Goal: Information Seeking & Learning: Learn about a topic

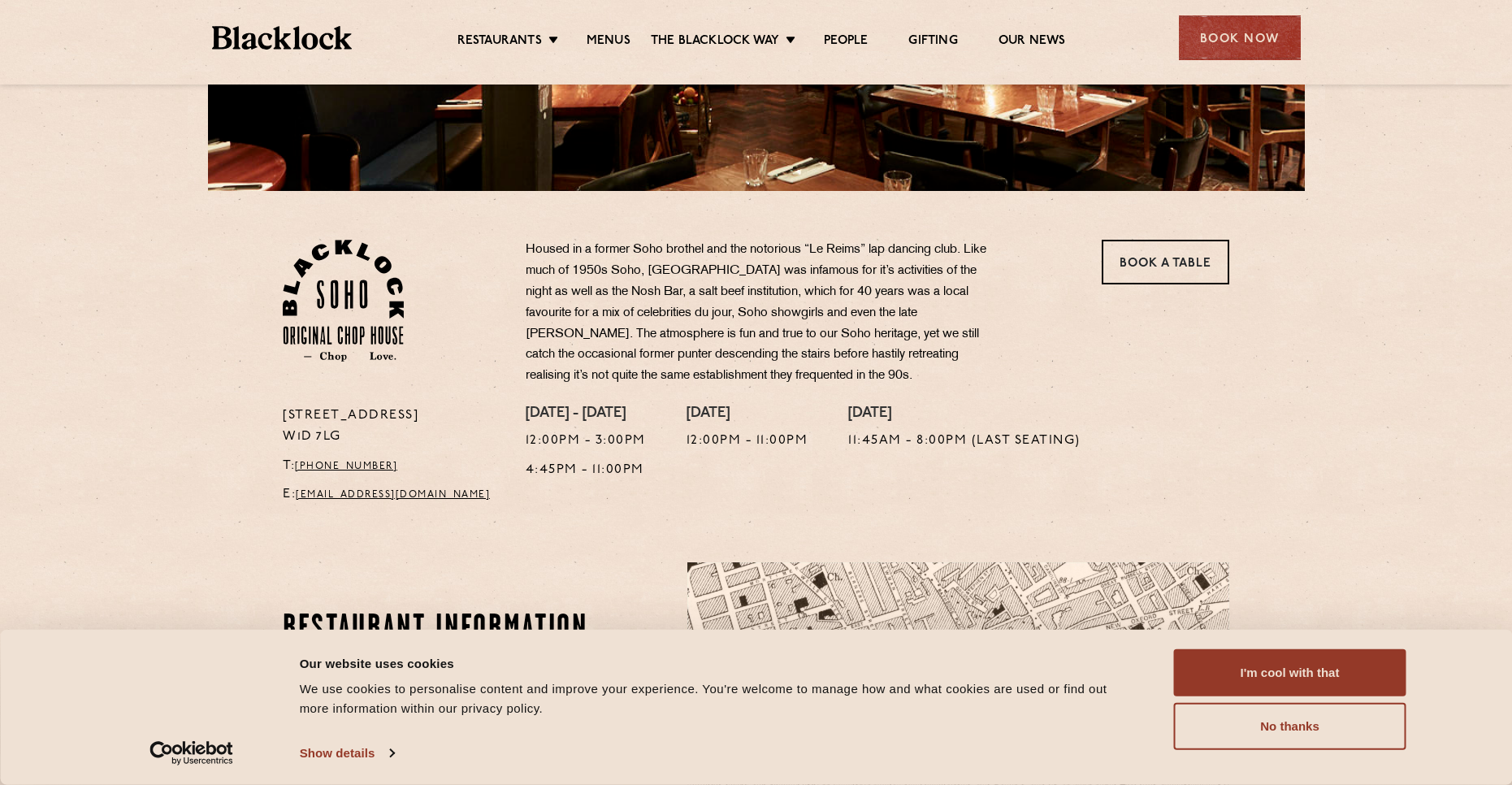
scroll to position [81, 0]
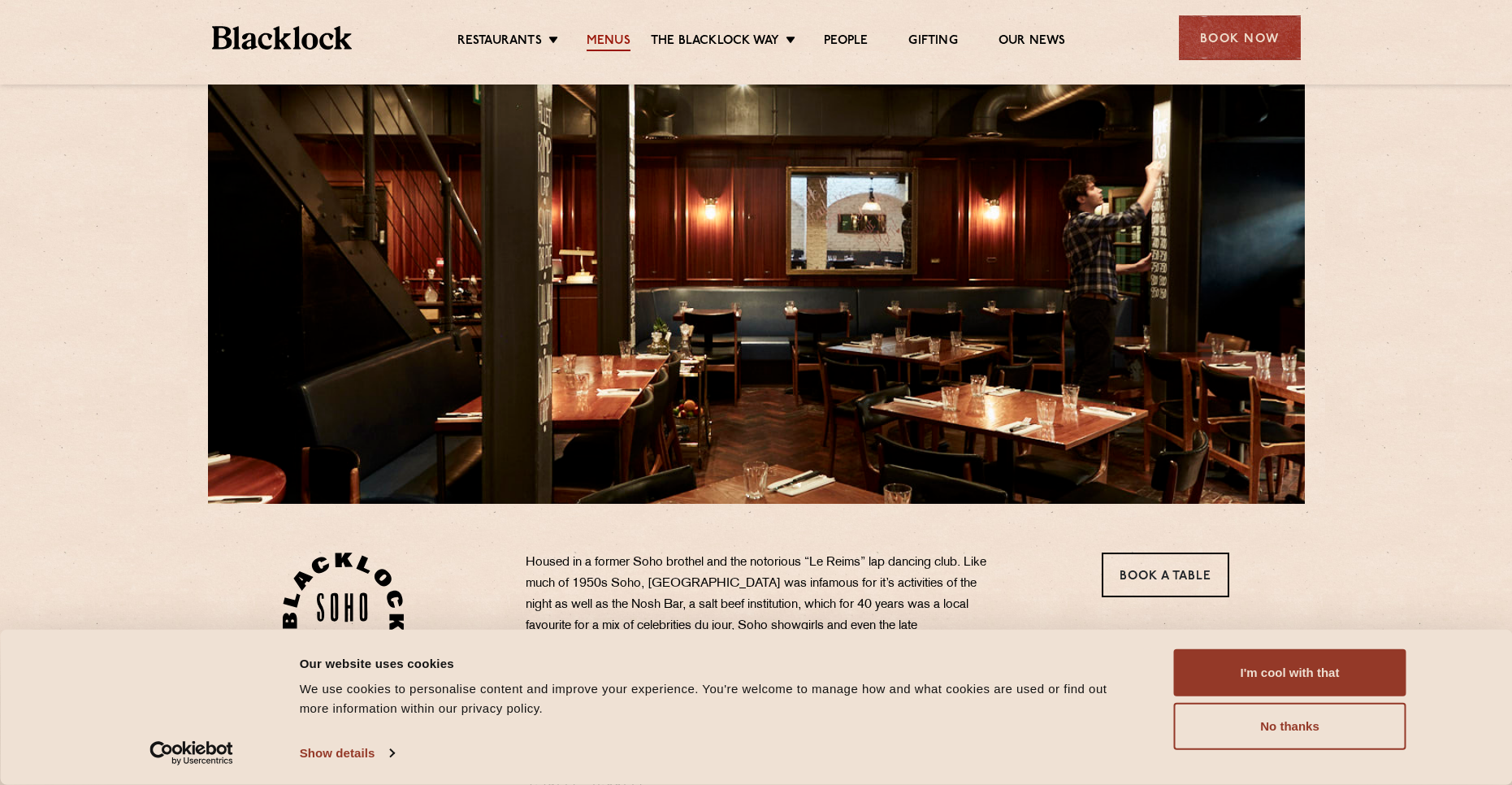
click at [610, 36] on link "Menus" at bounding box center [608, 42] width 44 height 18
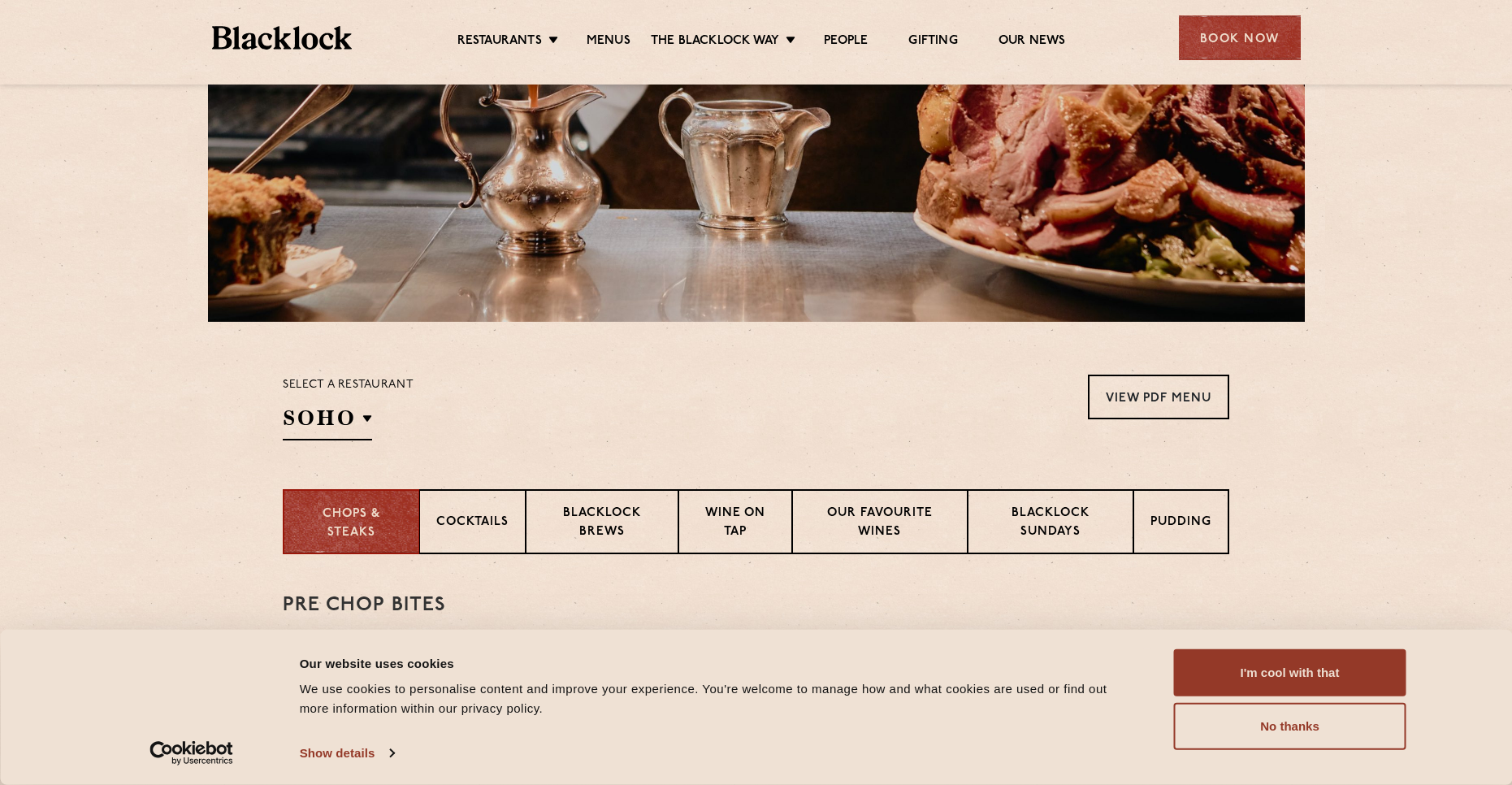
scroll to position [243, 0]
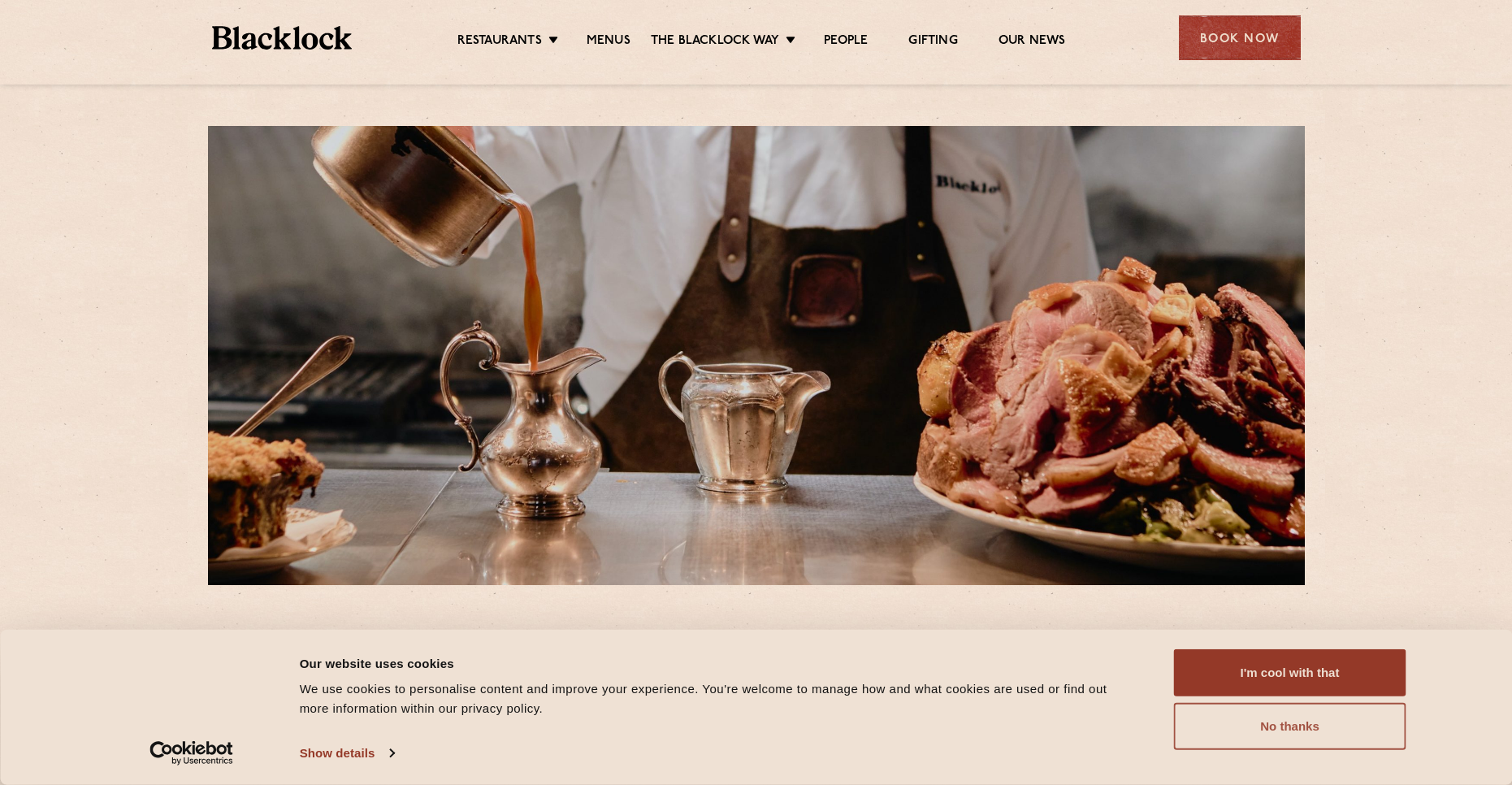
click at [1320, 744] on button "No thanks" at bounding box center [1290, 727] width 232 height 47
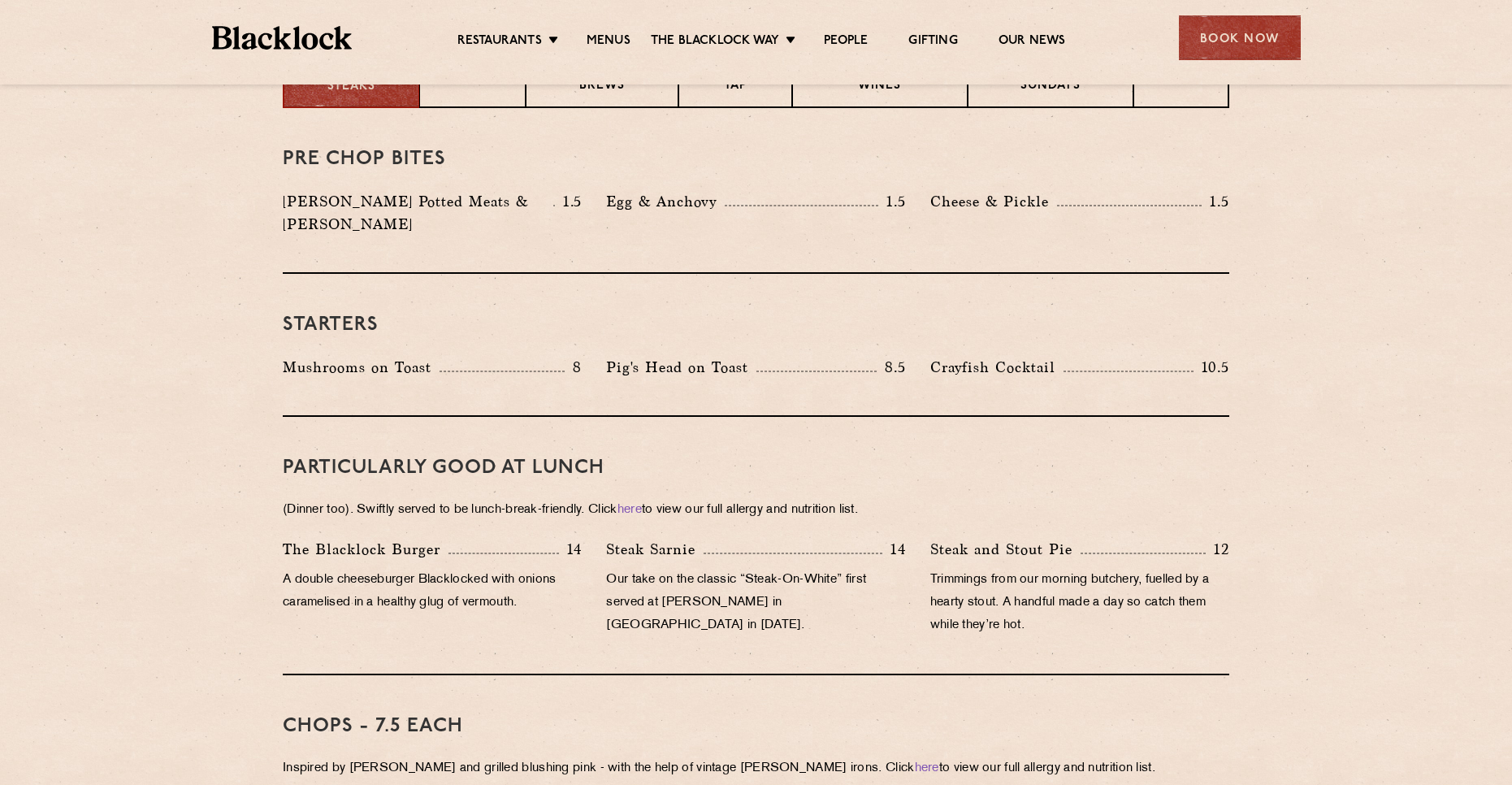
scroll to position [200, 0]
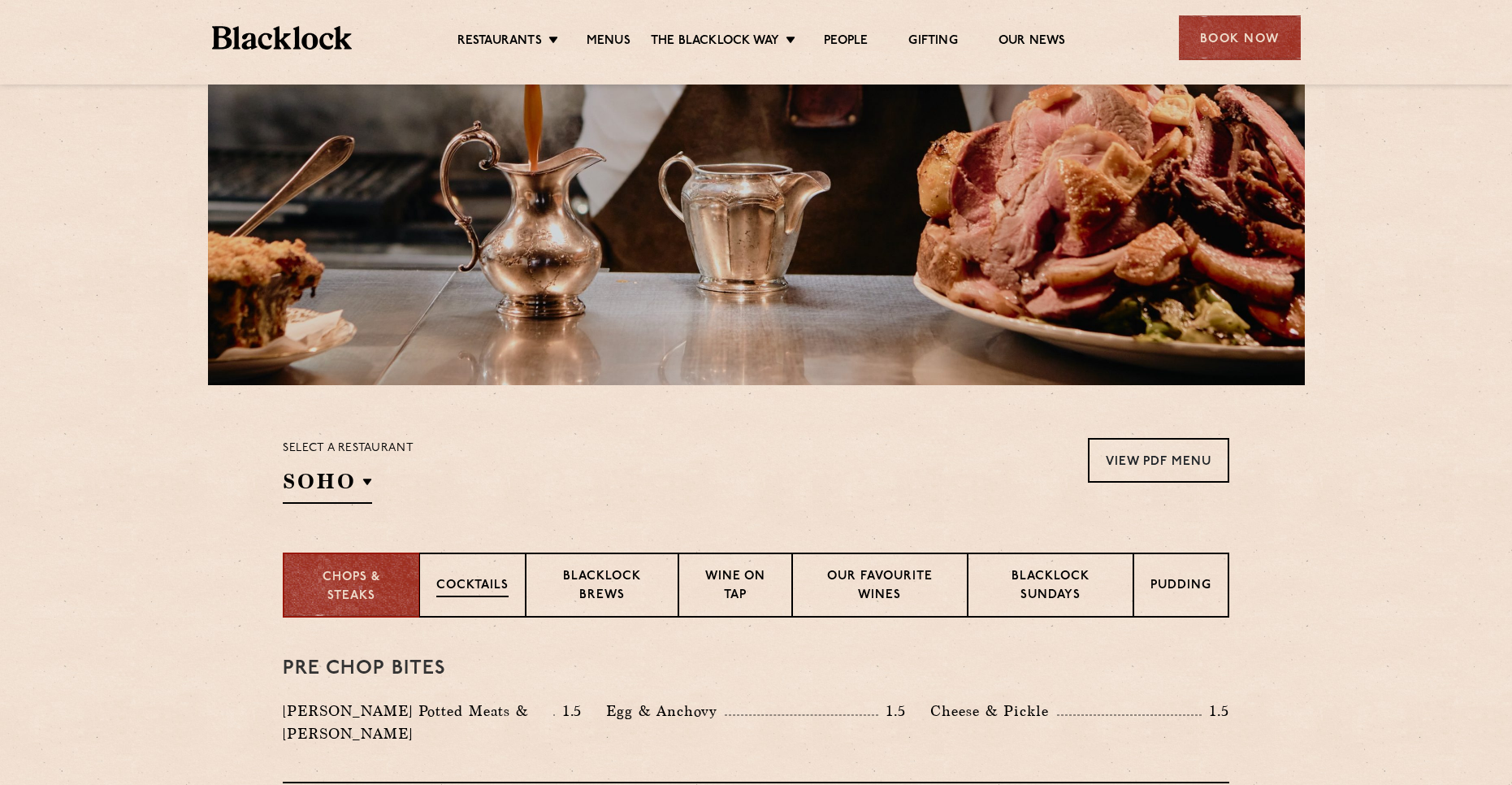
click at [501, 597] on p "Cocktails" at bounding box center [473, 587] width 73 height 20
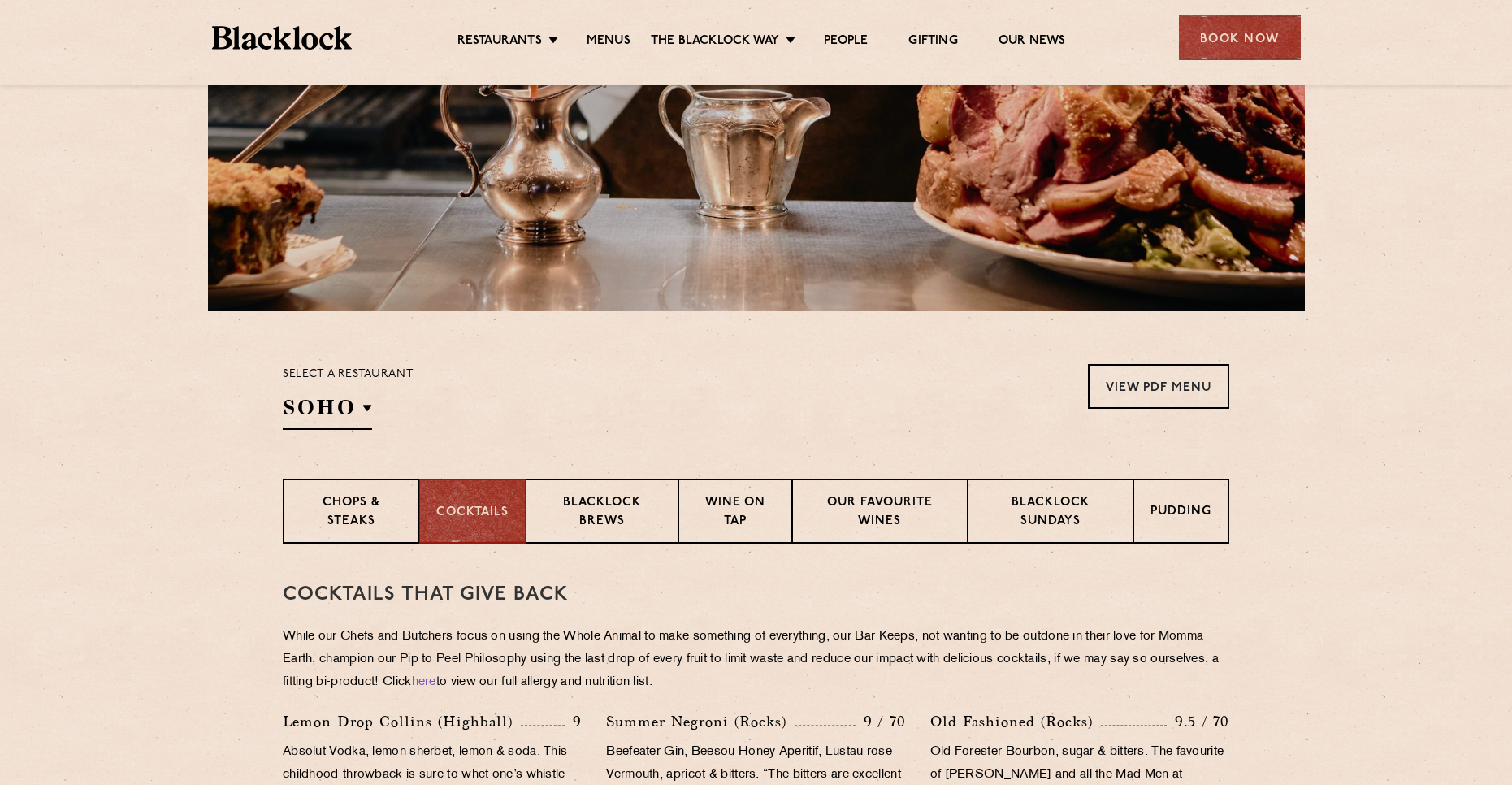
scroll to position [607, 0]
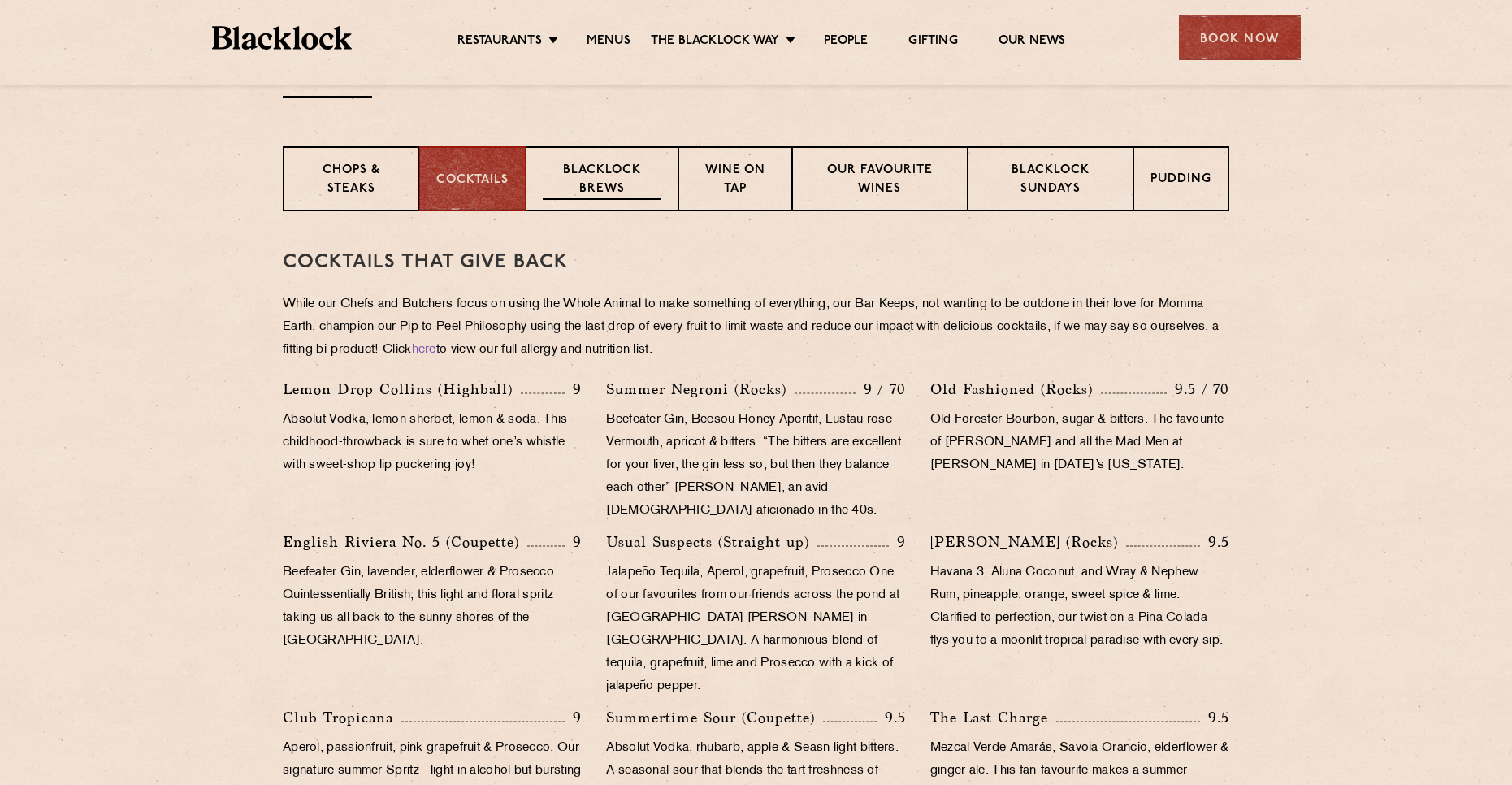
click at [652, 194] on p "Blacklock Brews" at bounding box center [602, 181] width 119 height 38
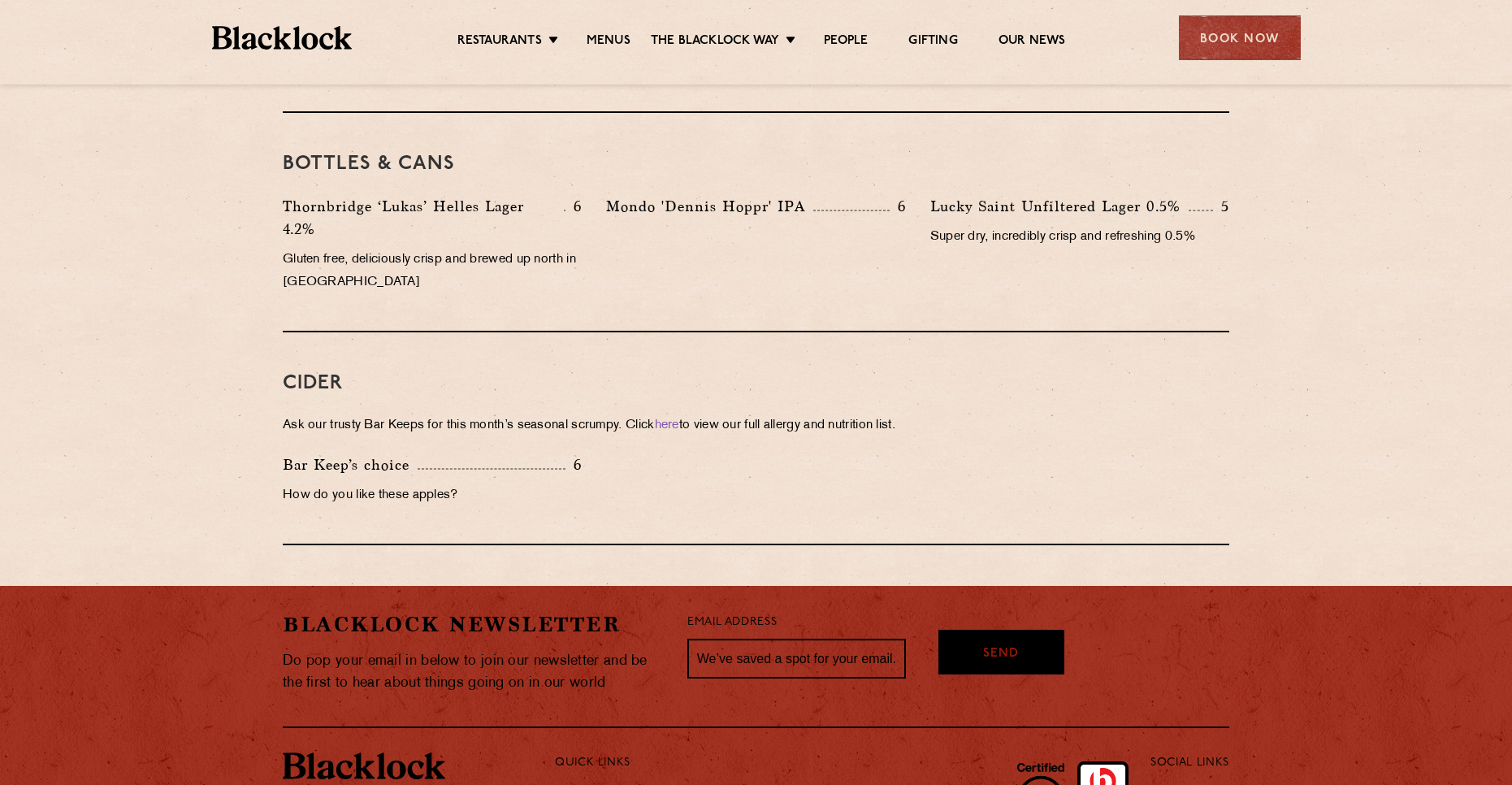
scroll to position [886, 0]
